Goal: Entertainment & Leisure: Consume media (video, audio)

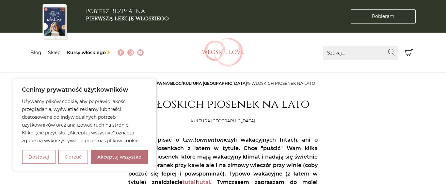
click at [68, 156] on button "Odrzuć" at bounding box center [73, 157] width 30 height 14
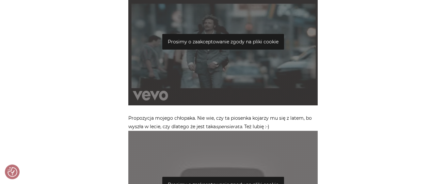
scroll to position [850, 0]
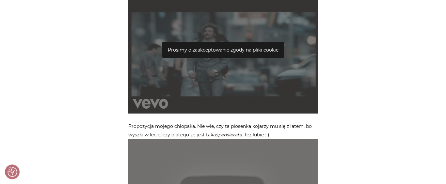
click at [222, 51] on p "Prosimy o zaakceptowanie zgody na pliki cookie" at bounding box center [223, 50] width 122 height 16
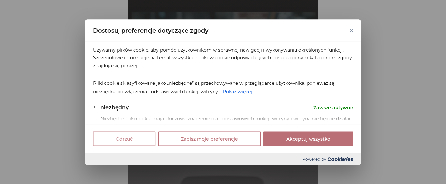
click at [115, 140] on button "Odrzuć" at bounding box center [124, 139] width 63 height 14
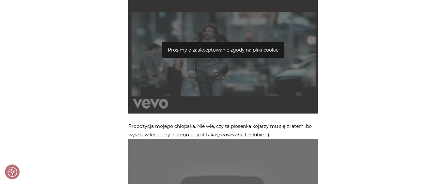
click at [228, 51] on p "Prosimy o zaakceptowanie zgody na pliki cookie" at bounding box center [223, 50] width 122 height 16
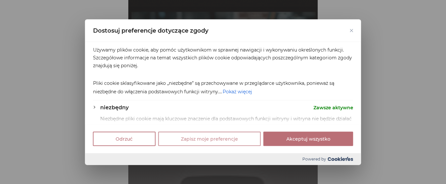
click at [217, 138] on button "Zapisz moje preferencje" at bounding box center [209, 139] width 103 height 14
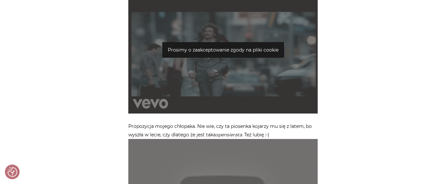
click at [231, 69] on div "Prosimy o zaakceptowanie zgody na pliki cookie" at bounding box center [222, 54] width 189 height 117
click at [222, 50] on p "Prosimy o zaakceptowanie zgody na pliki cookie" at bounding box center [223, 50] width 122 height 16
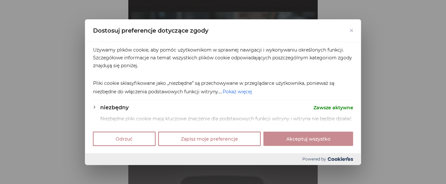
click at [309, 138] on button "Akceptuj wszystko" at bounding box center [308, 139] width 90 height 14
checkbox input "true"
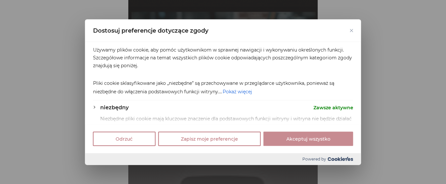
checkbox input "true"
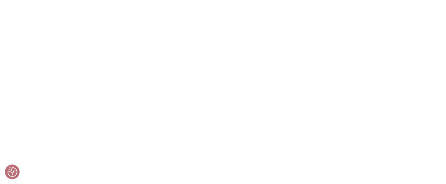
scroll to position [2532, 0]
